Goal: Task Accomplishment & Management: Use online tool/utility

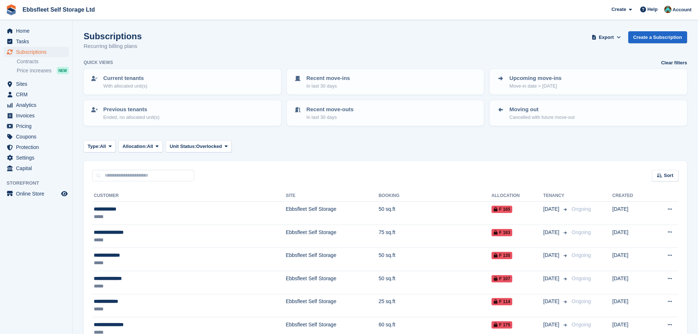
scroll to position [158, 0]
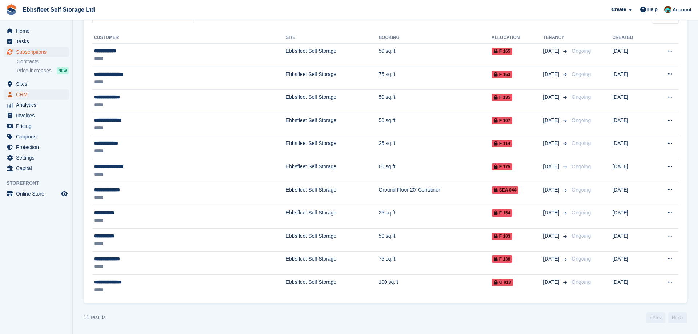
click at [35, 93] on span "CRM" at bounding box center [38, 94] width 44 height 10
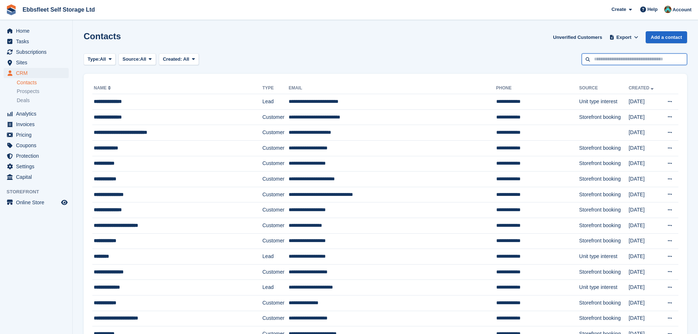
click at [613, 59] on input "text" at bounding box center [634, 59] width 105 height 12
type input "****"
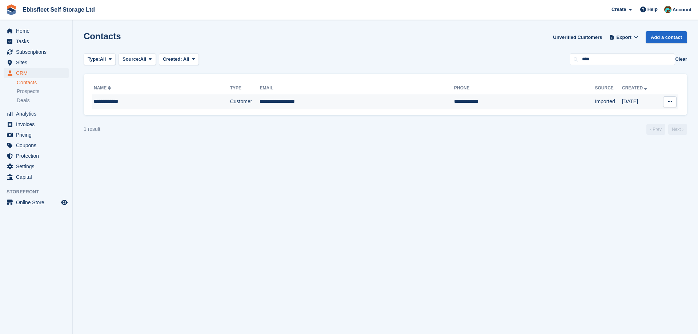
click at [115, 99] on div "**********" at bounding box center [144, 102] width 101 height 8
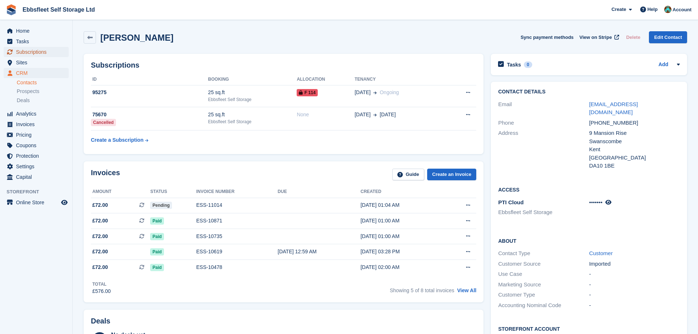
click at [28, 50] on span "Subscriptions" at bounding box center [38, 52] width 44 height 10
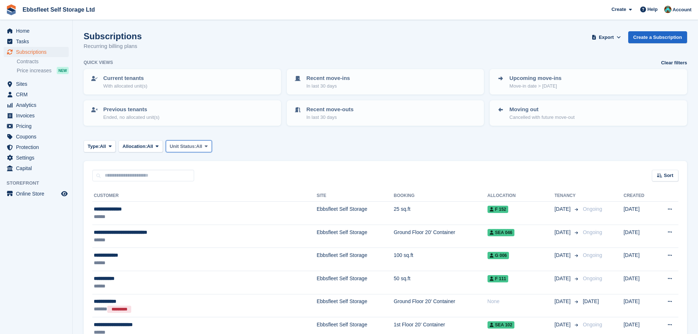
click at [212, 146] on button "Unit Status: All" at bounding box center [189, 146] width 46 height 12
click at [198, 188] on link "Overlocked" at bounding box center [200, 189] width 63 height 13
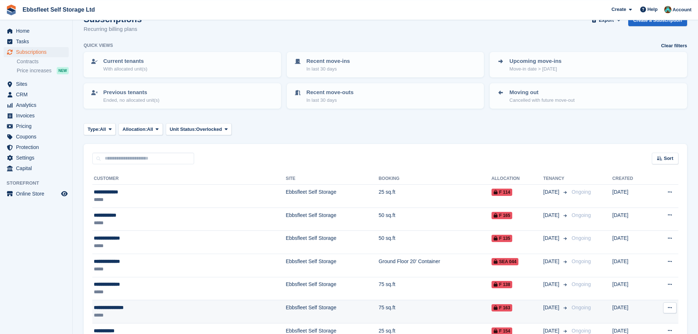
scroll to position [158, 0]
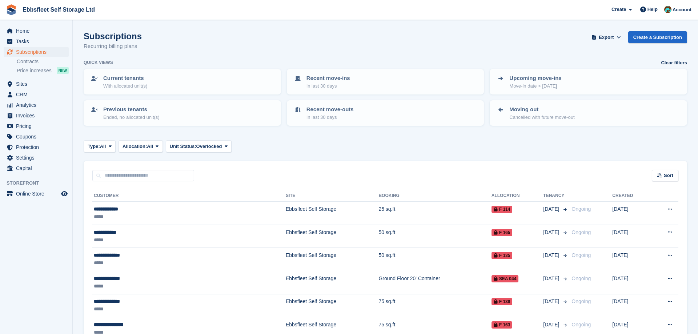
scroll to position [158, 0]
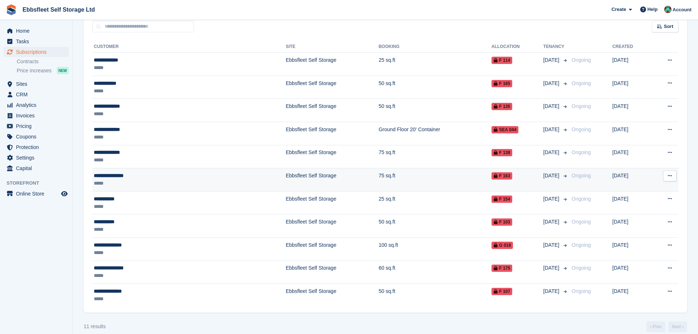
scroll to position [158, 0]
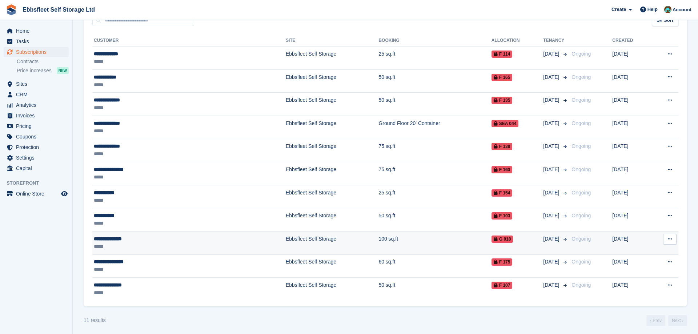
scroll to position [158, 0]
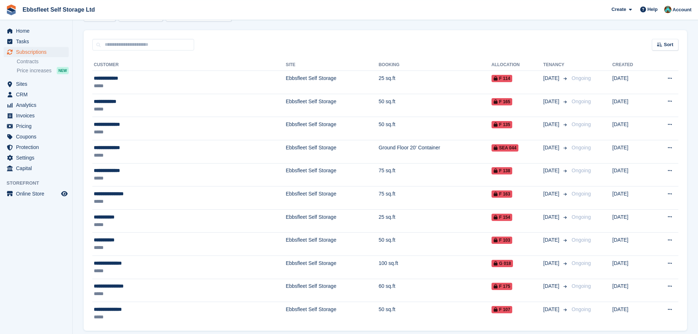
scroll to position [158, 0]
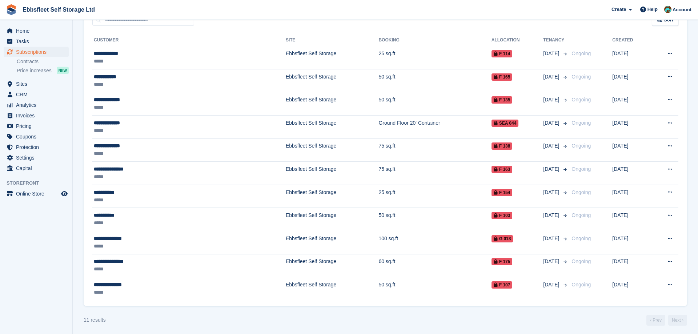
scroll to position [158, 0]
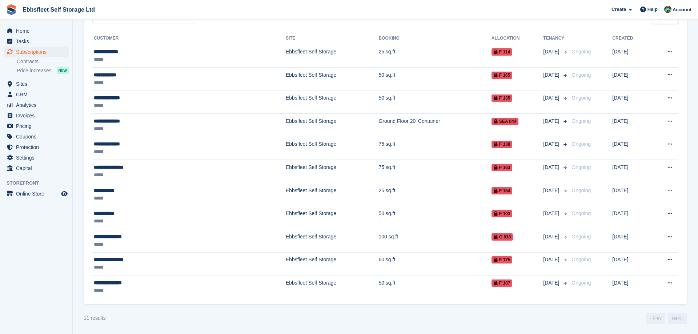
scroll to position [158, 0]
